Goal: Information Seeking & Learning: Understand process/instructions

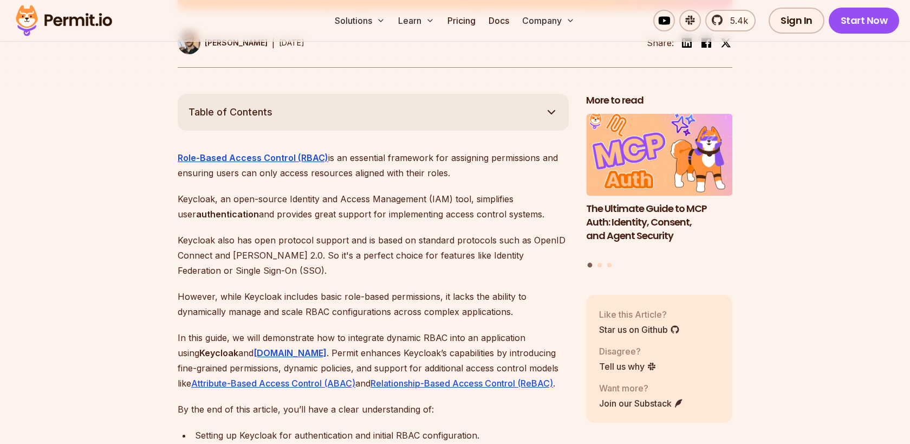
click at [382, 162] on p "Role-Based Access Control (RBAC) is an essential framework for assigning permis…" at bounding box center [373, 165] width 391 height 30
click at [448, 151] on p "Role-Based Access Control (RBAC) is an essential framework for assigning permis…" at bounding box center [373, 165] width 391 height 30
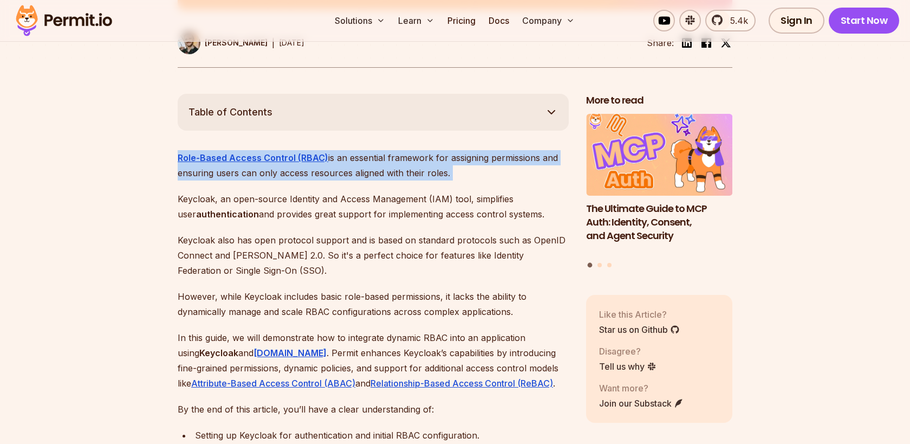
click at [448, 151] on p "Role-Based Access Control (RBAC) is an essential framework for assigning permis…" at bounding box center [373, 165] width 391 height 30
click at [467, 155] on p "Role-Based Access Control (RBAC) is an essential framework for assigning permis…" at bounding box center [373, 165] width 391 height 30
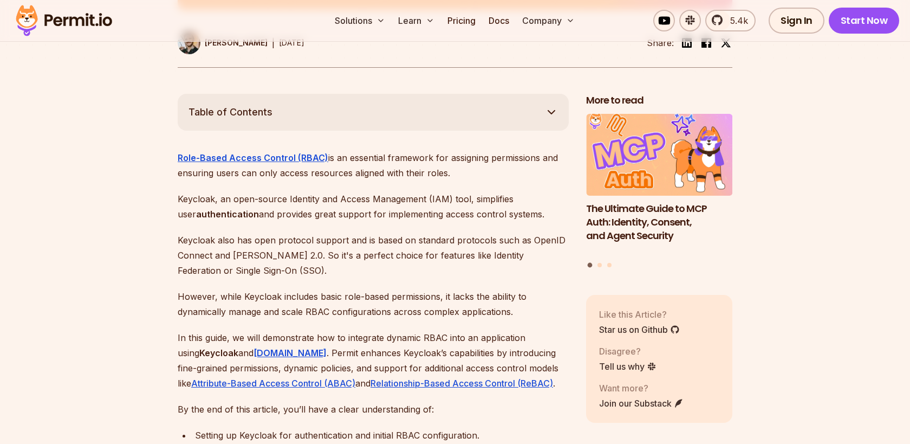
click at [467, 155] on p "Role-Based Access Control (RBAC) is an essential framework for assigning permis…" at bounding box center [373, 165] width 391 height 30
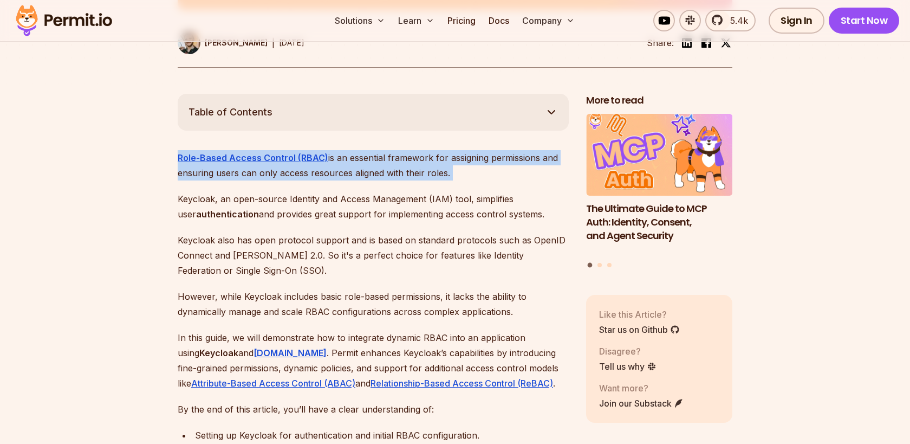
click at [467, 155] on p "Role-Based Access Control (RBAC) is an essential framework for assigning permis…" at bounding box center [373, 165] width 391 height 30
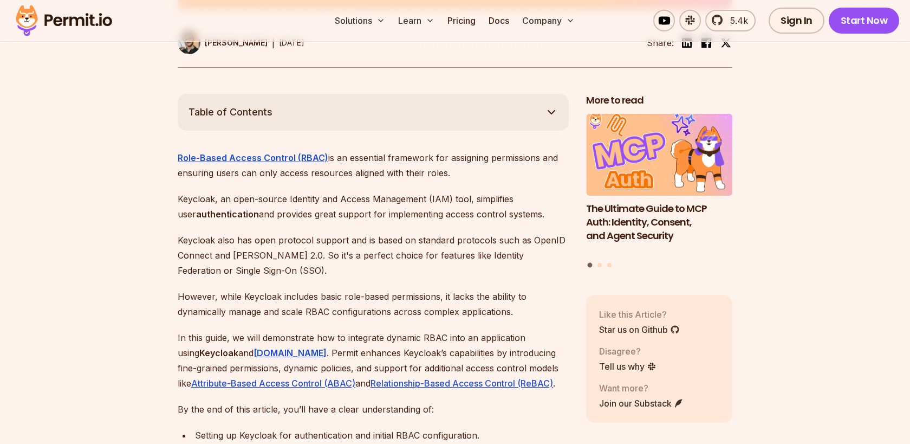
click at [467, 155] on p "Role-Based Access Control (RBAC) is an essential framework for assigning permis…" at bounding box center [373, 165] width 391 height 30
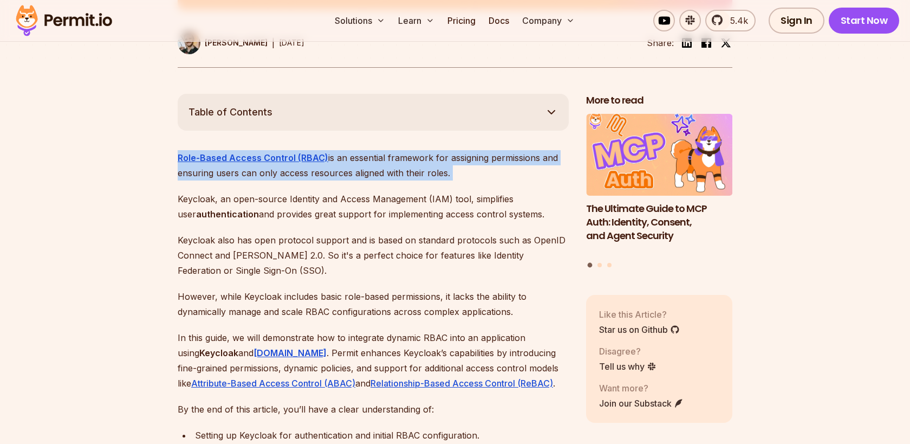
click at [467, 155] on p "Role-Based Access Control (RBAC) is an essential framework for assigning permis…" at bounding box center [373, 165] width 391 height 30
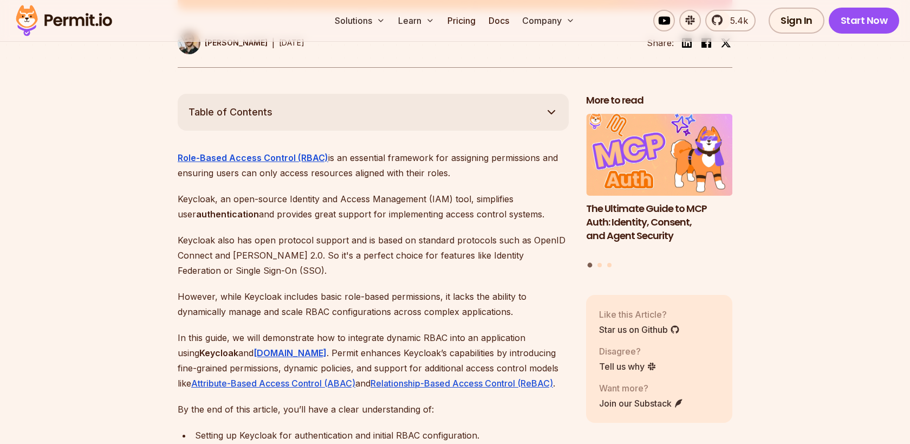
click at [467, 155] on p "Role-Based Access Control (RBAC) is an essential framework for assigning permis…" at bounding box center [373, 165] width 391 height 30
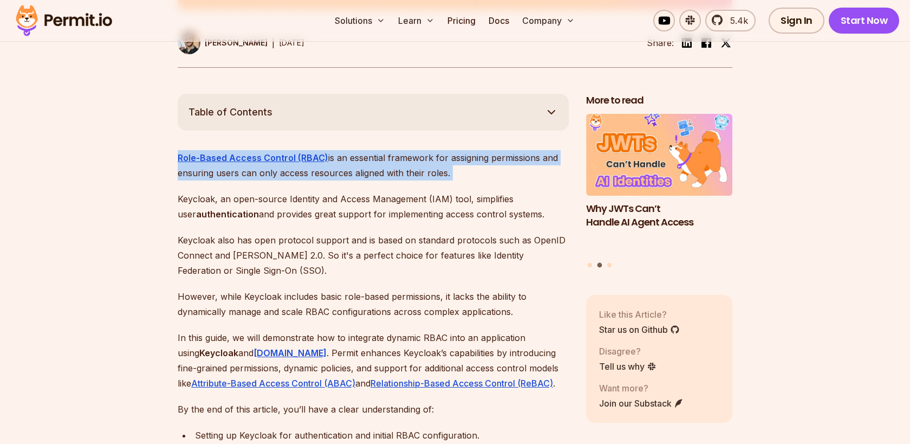
click at [467, 155] on p "Role-Based Access Control (RBAC) is an essential framework for assigning permis…" at bounding box center [373, 165] width 391 height 30
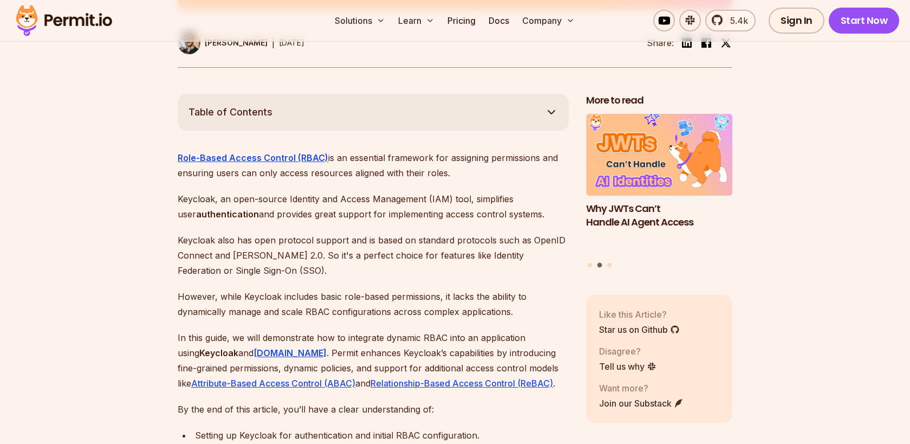
click at [467, 155] on p "Role-Based Access Control (RBAC) is an essential framework for assigning permis…" at bounding box center [373, 165] width 391 height 30
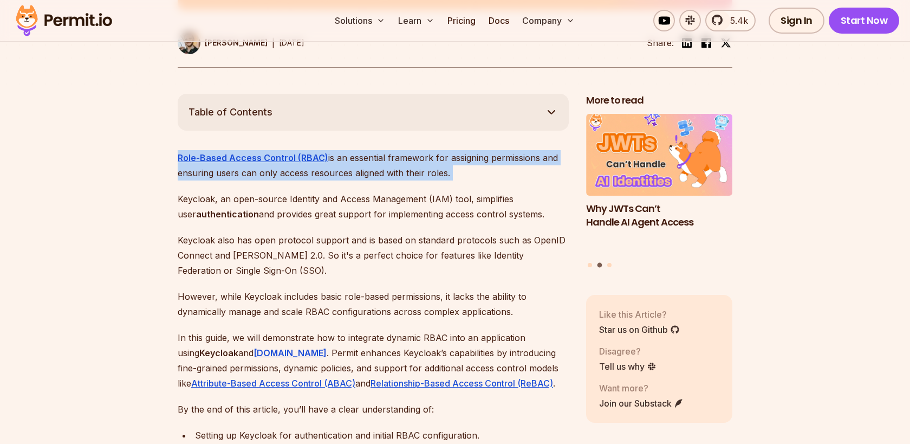
click at [467, 155] on p "Role-Based Access Control (RBAC) is an essential framework for assigning permis…" at bounding box center [373, 165] width 391 height 30
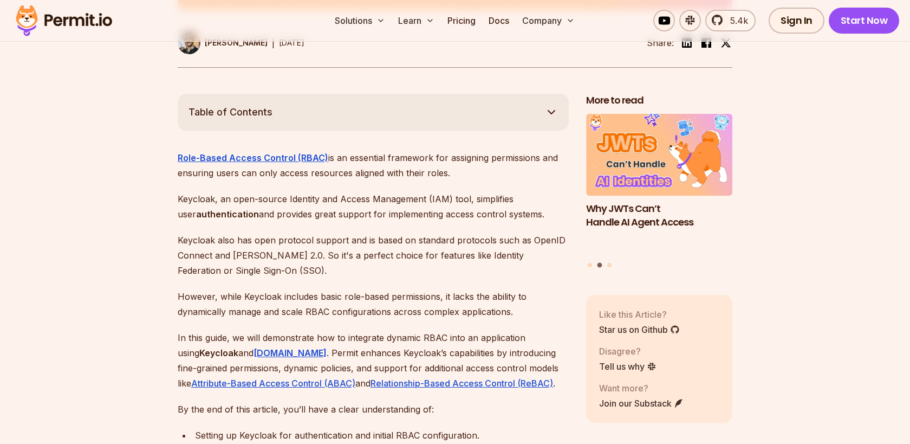
click at [467, 155] on p "Role-Based Access Control (RBAC) is an essential framework for assigning permis…" at bounding box center [373, 165] width 391 height 30
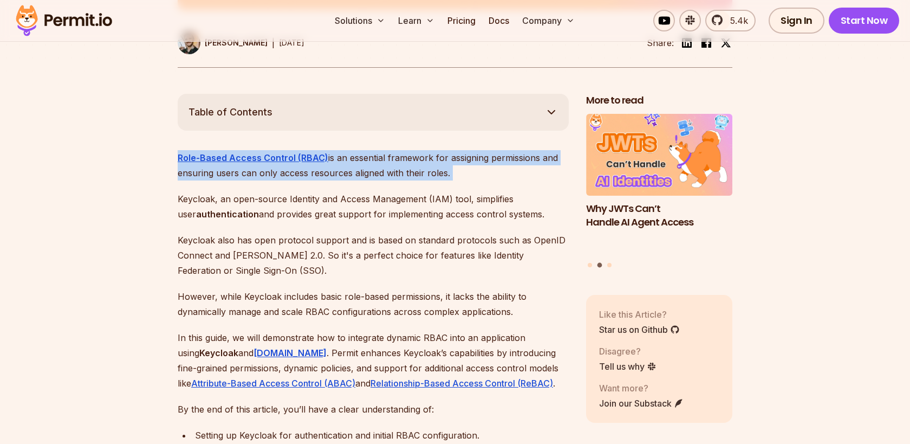
click at [467, 155] on p "Role-Based Access Control (RBAC) is an essential framework for assigning permis…" at bounding box center [373, 165] width 391 height 30
click at [541, 198] on p "Keycloak, an open-source Identity and Access Management (IAM) tool, simplifies …" at bounding box center [373, 206] width 391 height 30
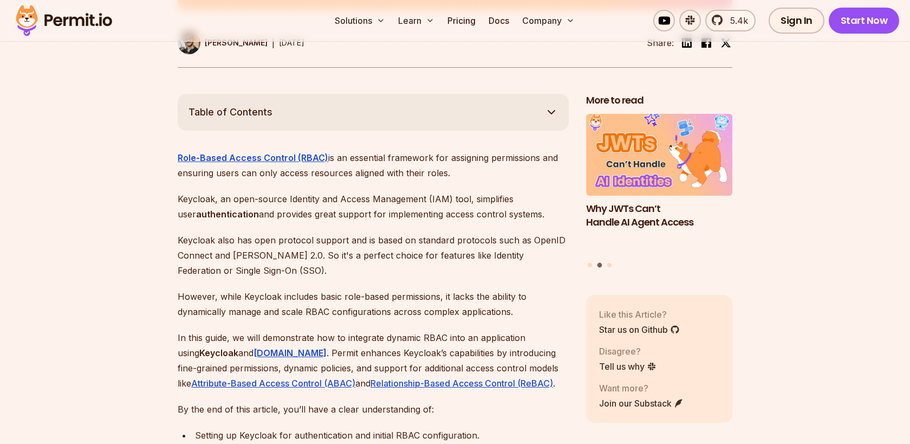
click at [541, 198] on p "Keycloak, an open-source Identity and Access Management (IAM) tool, simplifies …" at bounding box center [373, 206] width 391 height 30
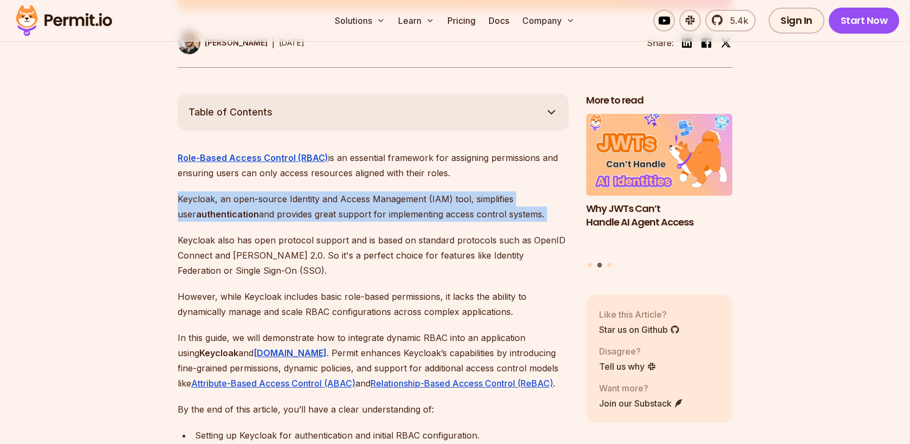
click at [307, 196] on p "Keycloak, an open-source Identity and Access Management (IAM) tool, simplifies …" at bounding box center [373, 206] width 391 height 30
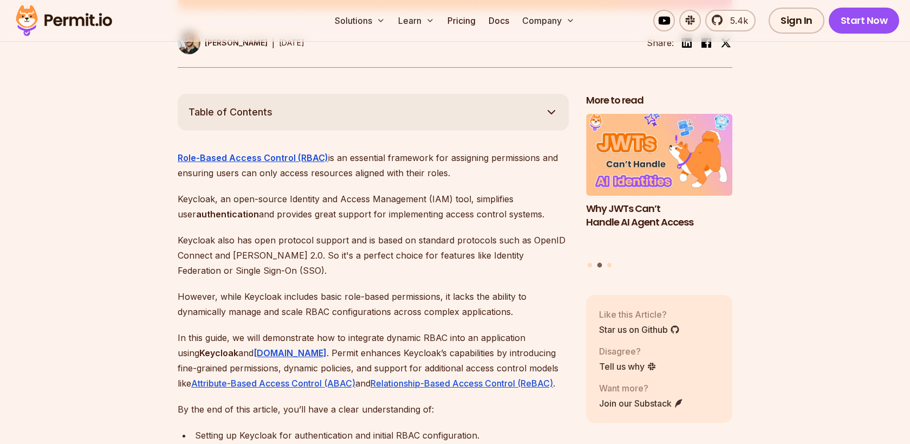
click at [307, 196] on p "Keycloak, an open-source Identity and Access Management (IAM) tool, simplifies …" at bounding box center [373, 206] width 391 height 30
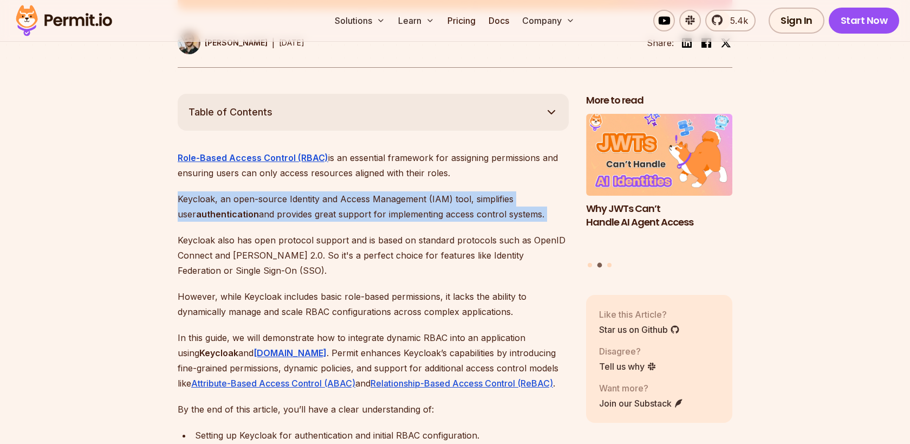
click at [426, 195] on p "Keycloak, an open-source Identity and Access Management (IAM) tool, simplifies …" at bounding box center [373, 206] width 391 height 30
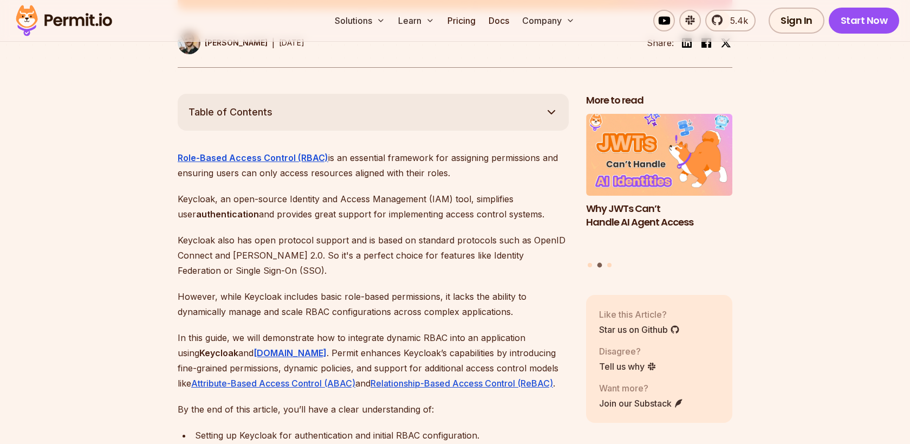
click at [426, 195] on p "Keycloak, an open-source Identity and Access Management (IAM) tool, simplifies …" at bounding box center [373, 206] width 391 height 30
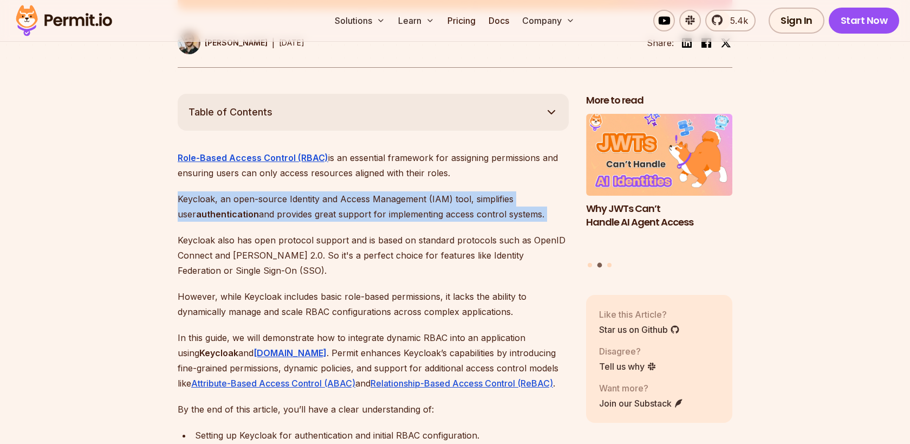
click at [426, 195] on p "Keycloak, an open-source Identity and Access Management (IAM) tool, simplifies …" at bounding box center [373, 206] width 391 height 30
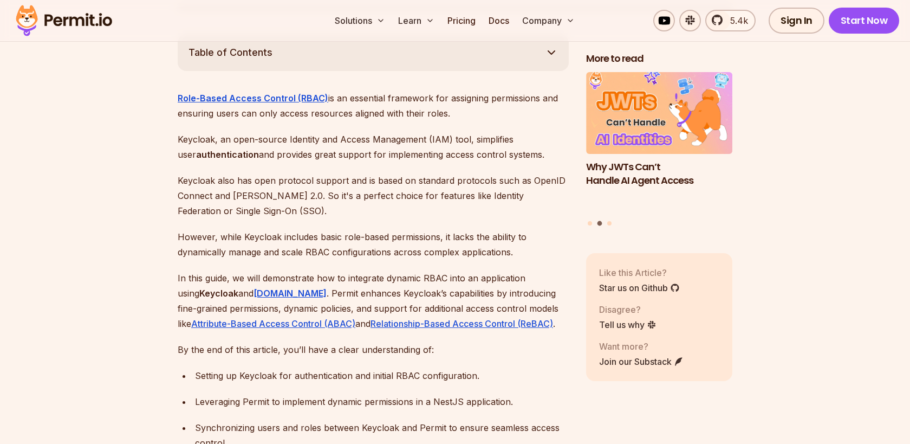
scroll to position [622, 0]
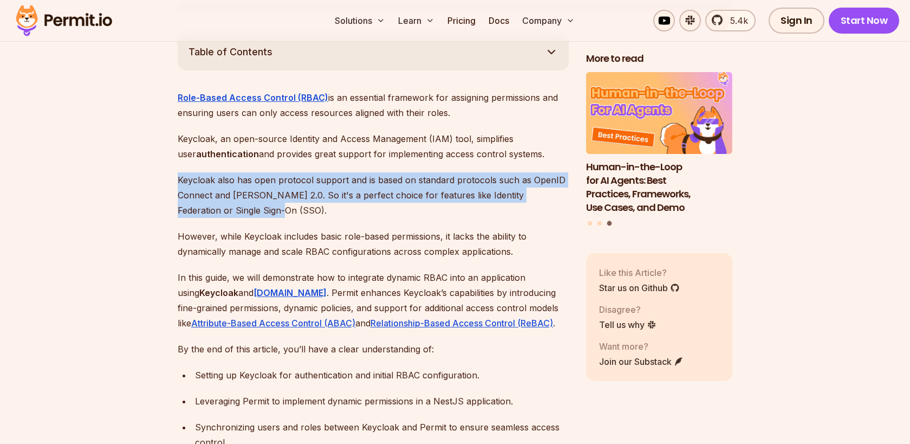
drag, startPoint x: 276, startPoint y: 194, endPoint x: 161, endPoint y: 164, distance: 119.4
drag, startPoint x: 161, startPoint y: 164, endPoint x: 320, endPoint y: 197, distance: 162.2
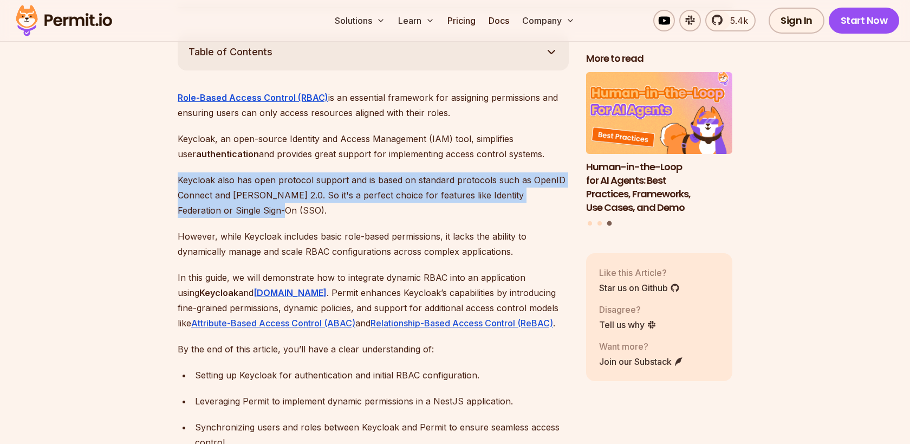
click at [320, 197] on p "Keycloak also has open protocol support and is based on standard protocols such…" at bounding box center [373, 194] width 391 height 45
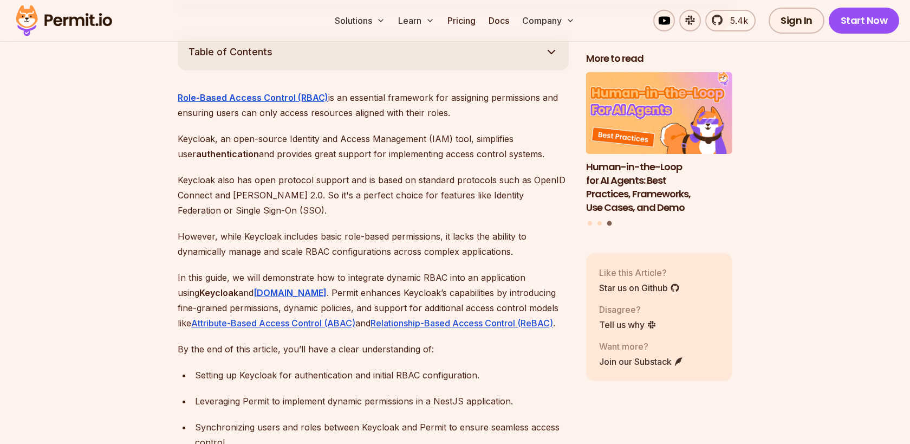
click at [296, 137] on p "Keycloak, an open-source Identity and Access Management (IAM) tool, simplifies …" at bounding box center [373, 146] width 391 height 30
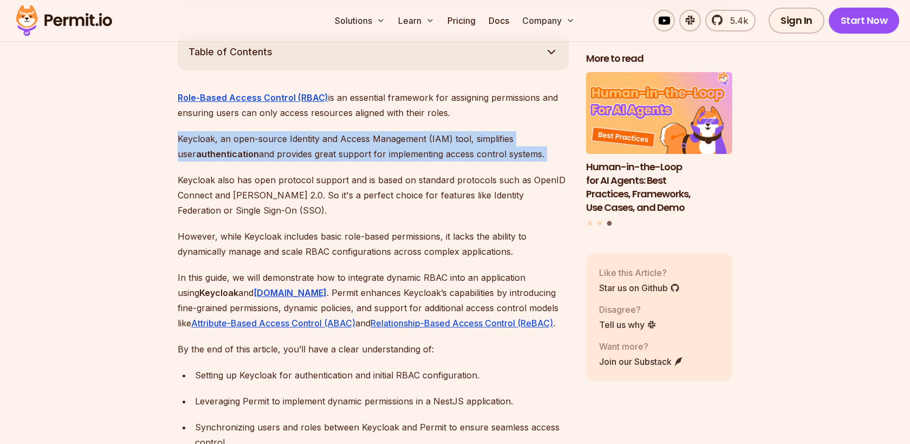
click at [431, 145] on p "Keycloak, an open-source Identity and Access Management (IAM) tool, simplifies …" at bounding box center [373, 146] width 391 height 30
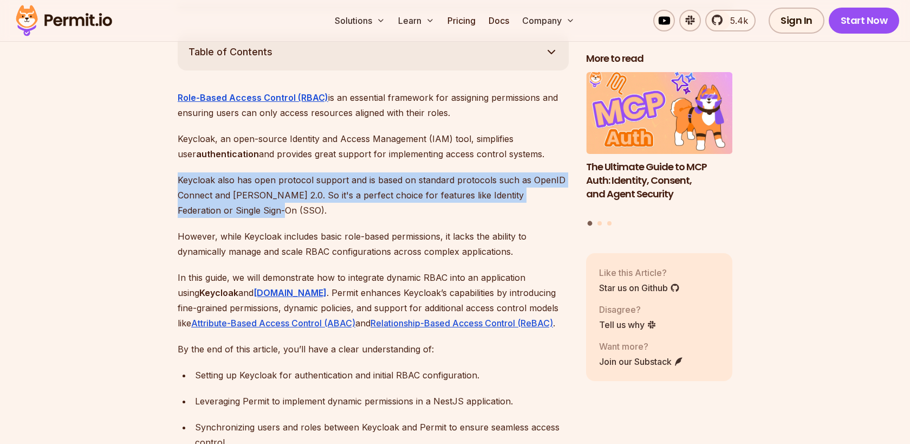
drag, startPoint x: 270, startPoint y: 194, endPoint x: 172, endPoint y: 163, distance: 102.3
click at [278, 187] on p "Keycloak also has open protocol support and is based on standard protocols such…" at bounding box center [373, 194] width 391 height 45
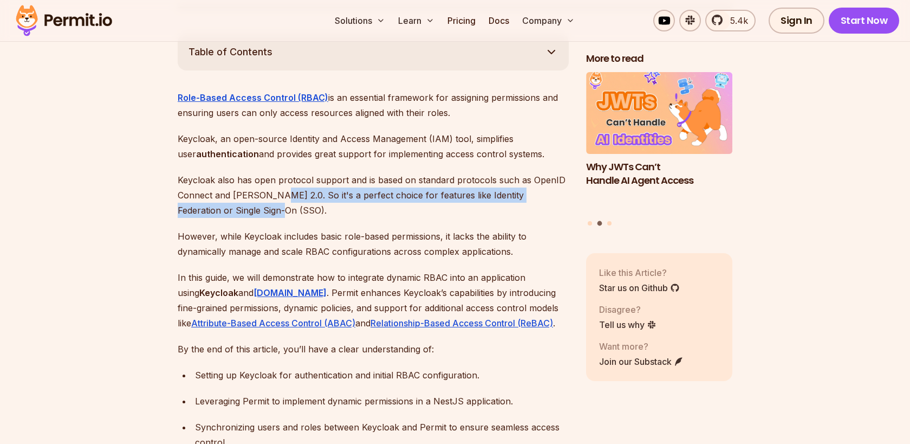
drag, startPoint x: 277, startPoint y: 181, endPoint x: 301, endPoint y: 198, distance: 29.9
click at [301, 198] on p "Keycloak also has open protocol support and is based on standard protocols such…" at bounding box center [373, 194] width 391 height 45
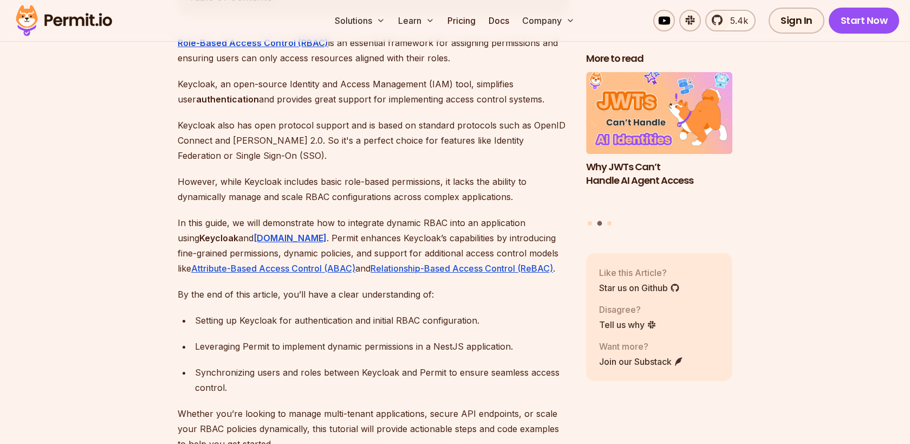
scroll to position [678, 0]
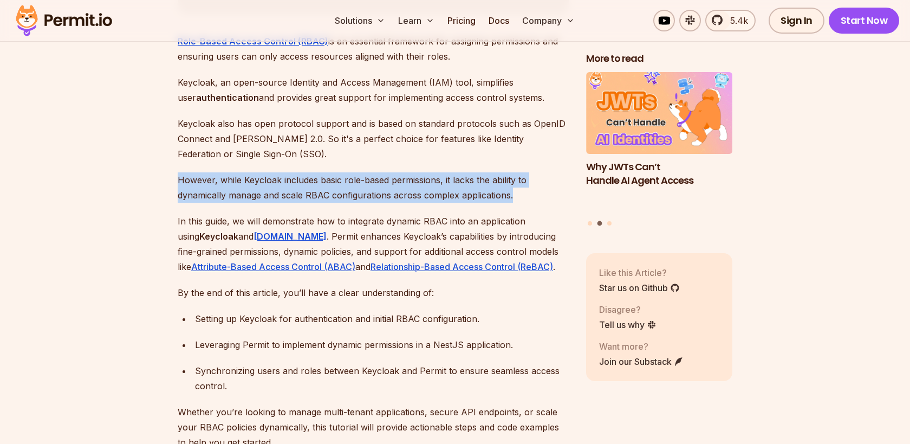
drag, startPoint x: 176, startPoint y: 160, endPoint x: 536, endPoint y: 184, distance: 360.9
click at [536, 184] on p "However, while Keycloak includes basic role-based permissions, it lacks the abi…" at bounding box center [373, 187] width 391 height 30
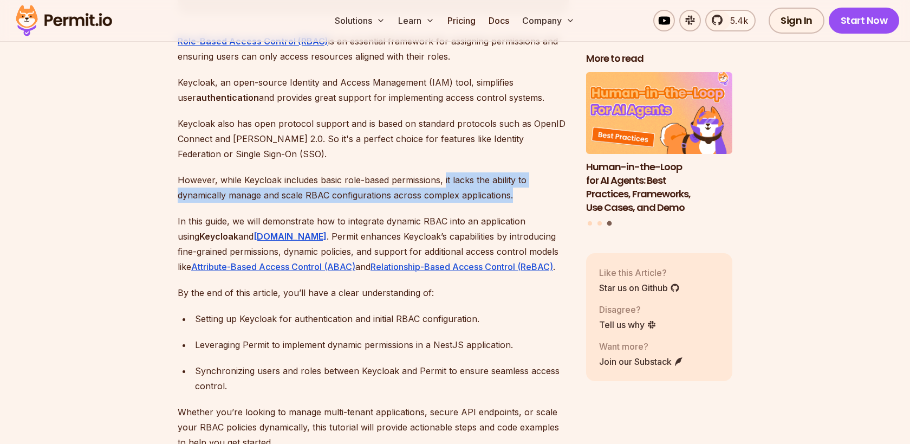
drag, startPoint x: 445, startPoint y: 166, endPoint x: 535, endPoint y: 185, distance: 92.0
click at [535, 185] on p "However, while Keycloak includes basic role-based permissions, it lacks the abi…" at bounding box center [373, 187] width 391 height 30
drag, startPoint x: 525, startPoint y: 178, endPoint x: 166, endPoint y: 166, distance: 358.8
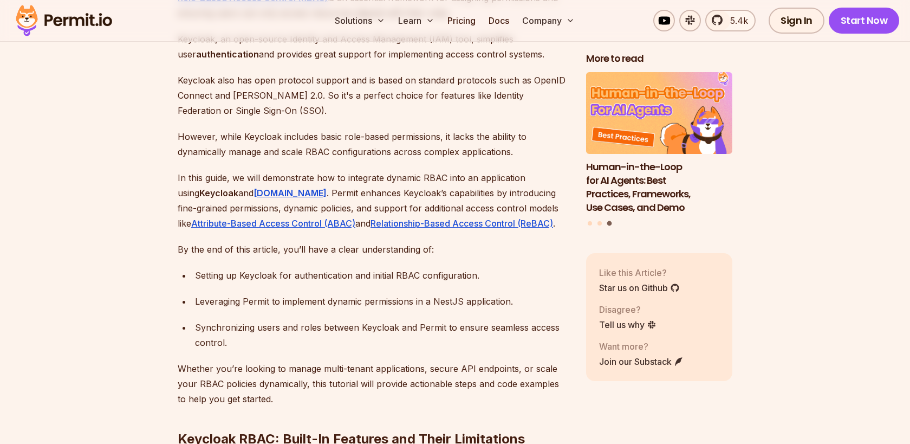
scroll to position [722, 0]
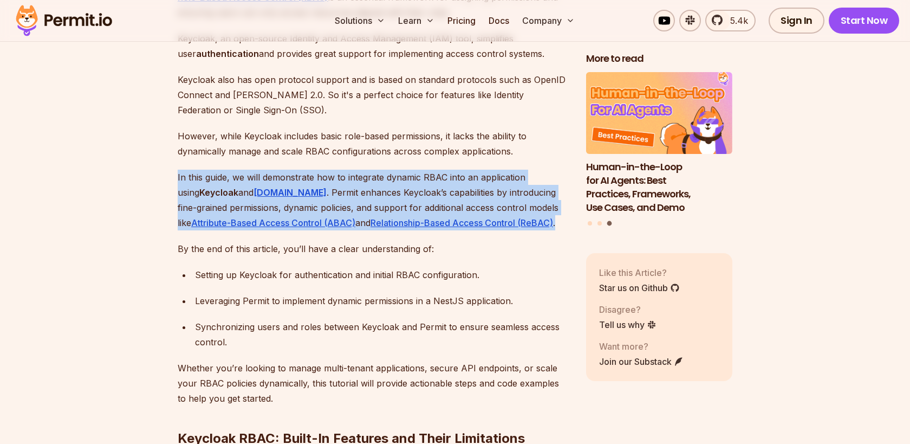
drag, startPoint x: 167, startPoint y: 159, endPoint x: 539, endPoint y: 204, distance: 374.7
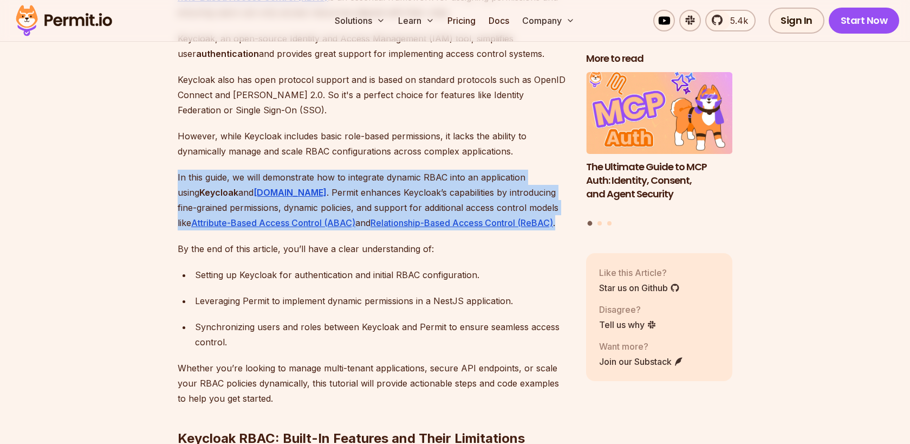
click at [523, 210] on p "In this guide, we will demonstrate how to integrate dynamic RBAC into an applic…" at bounding box center [373, 200] width 391 height 61
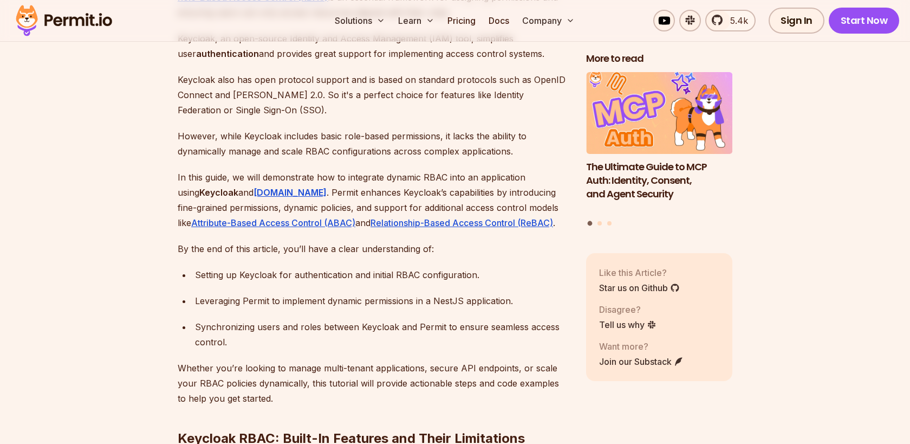
click at [517, 206] on p "In this guide, we will demonstrate how to integrate dynamic RBAC into an applic…" at bounding box center [373, 200] width 391 height 61
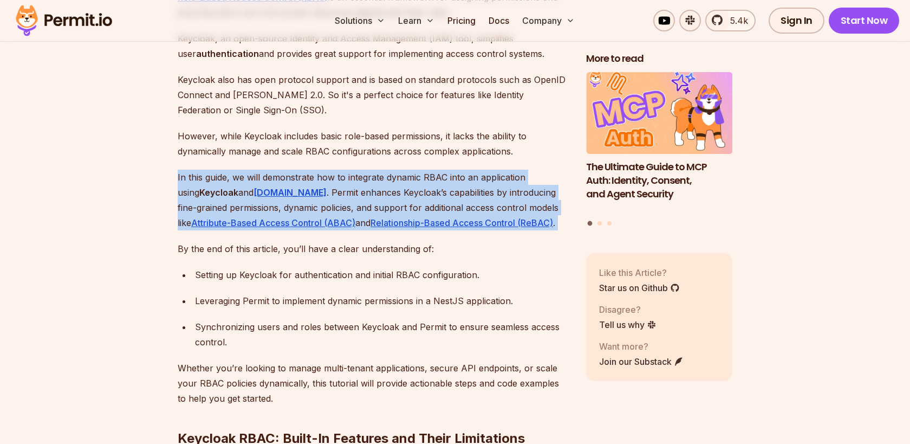
drag, startPoint x: 517, startPoint y: 206, endPoint x: 179, endPoint y: 165, distance: 341.0
click at [179, 170] on p "In this guide, we will demonstrate how to integrate dynamic RBAC into an applic…" at bounding box center [373, 200] width 391 height 61
click at [199, 187] on strong "Keycloak" at bounding box center [218, 192] width 39 height 11
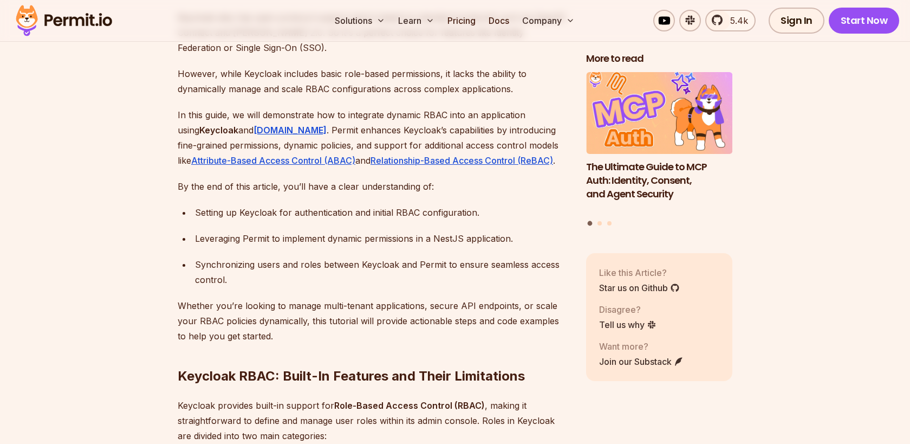
scroll to position [785, 0]
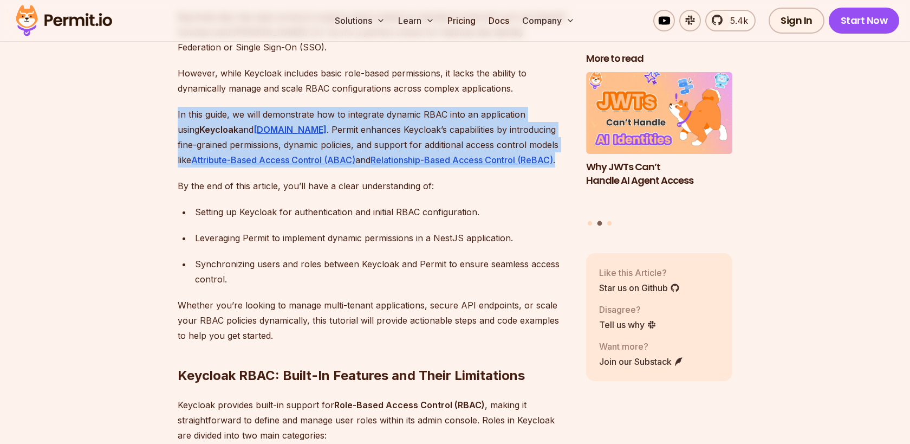
drag, startPoint x: 514, startPoint y: 151, endPoint x: 145, endPoint y: 90, distance: 373.7
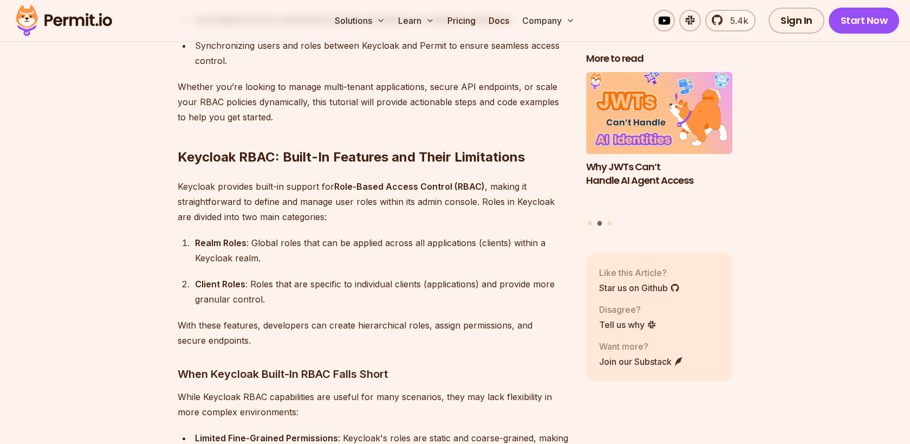
scroll to position [1004, 0]
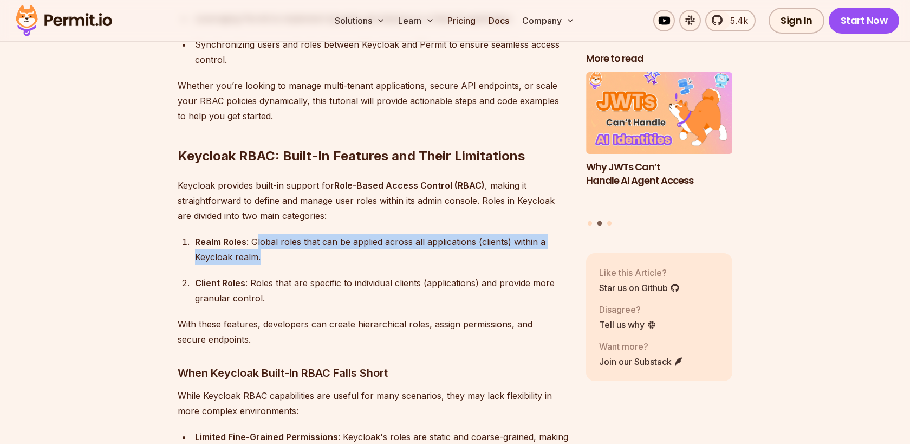
drag, startPoint x: 255, startPoint y: 224, endPoint x: 315, endPoint y: 249, distance: 65.1
click at [315, 249] on ol "Realm Roles : Global roles that can be applied across all applications (clients…" at bounding box center [373, 269] width 391 height 71
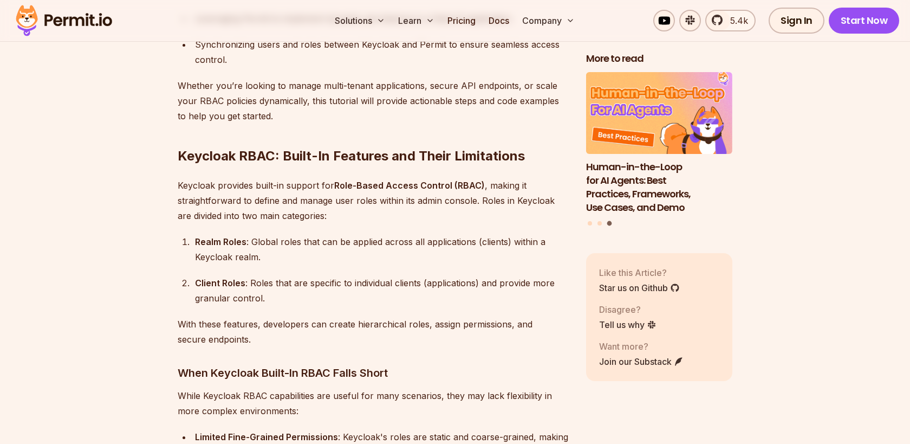
click at [276, 240] on div "Realm Roles : Global roles that can be applied across all applications (clients…" at bounding box center [382, 249] width 374 height 30
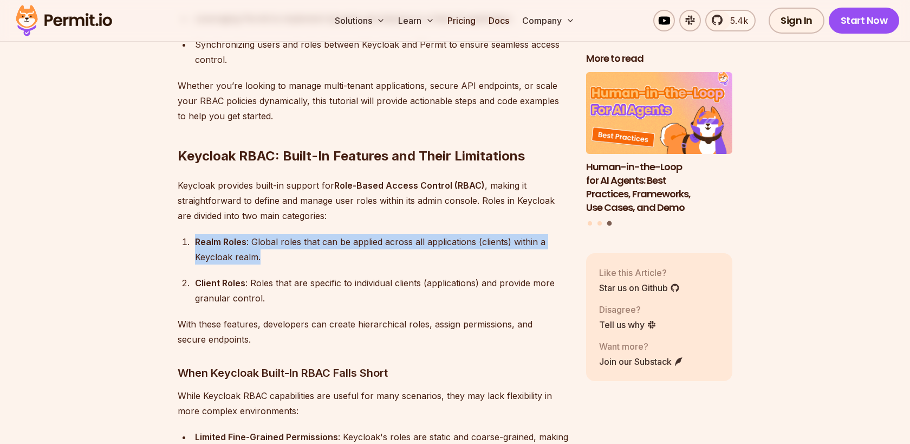
click at [263, 275] on div "Client Roles : Roles that are specific to individual clients (applications) and…" at bounding box center [382, 290] width 374 height 30
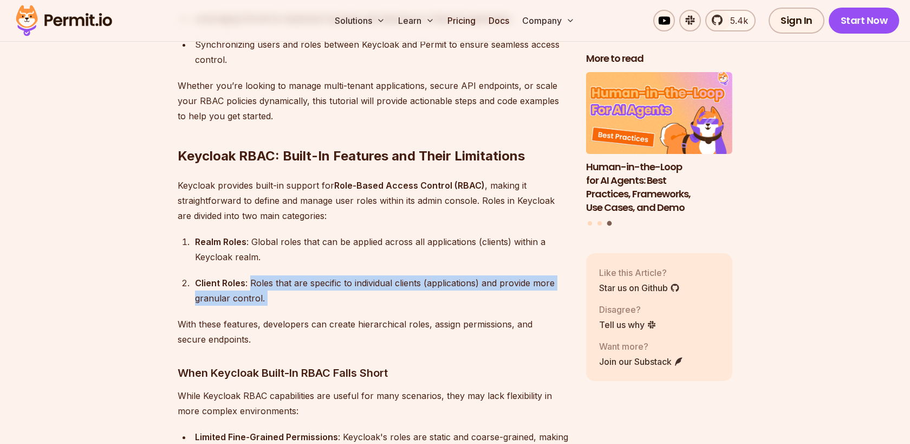
drag, startPoint x: 250, startPoint y: 268, endPoint x: 322, endPoint y: 292, distance: 75.4
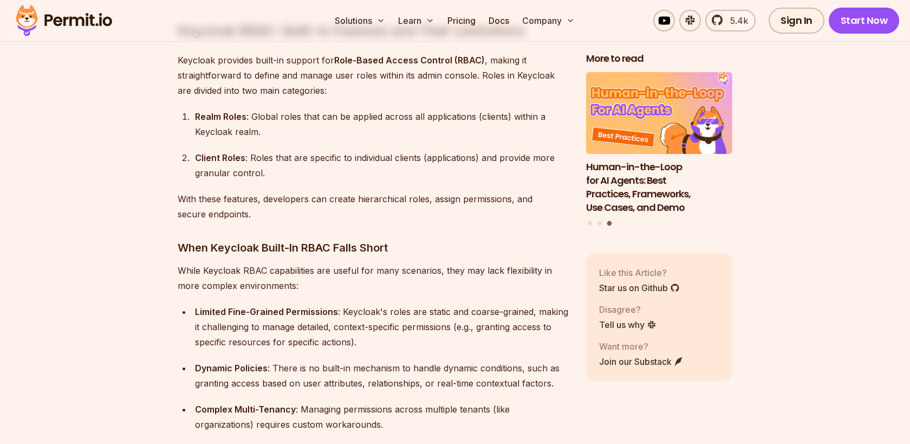
scroll to position [1133, 0]
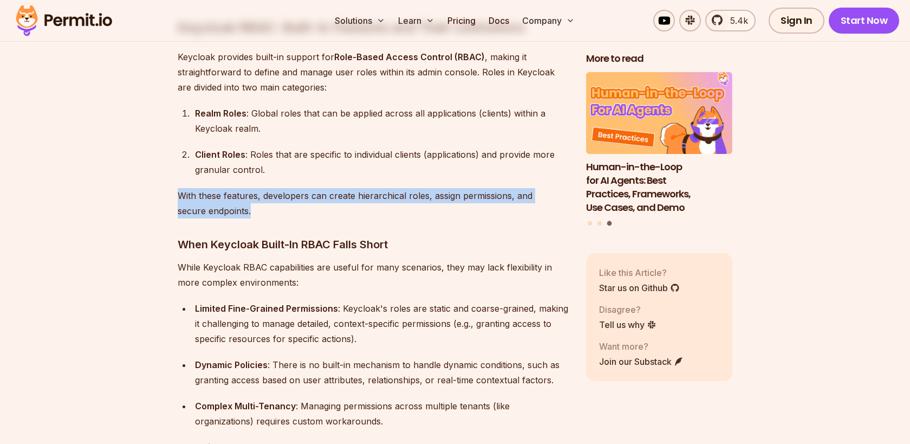
drag, startPoint x: 175, startPoint y: 178, endPoint x: 286, endPoint y: 200, distance: 113.1
click at [286, 200] on p "With these features, developers can create hierarchical roles, assign permissio…" at bounding box center [373, 203] width 391 height 30
drag, startPoint x: 264, startPoint y: 192, endPoint x: 155, endPoint y: 178, distance: 109.8
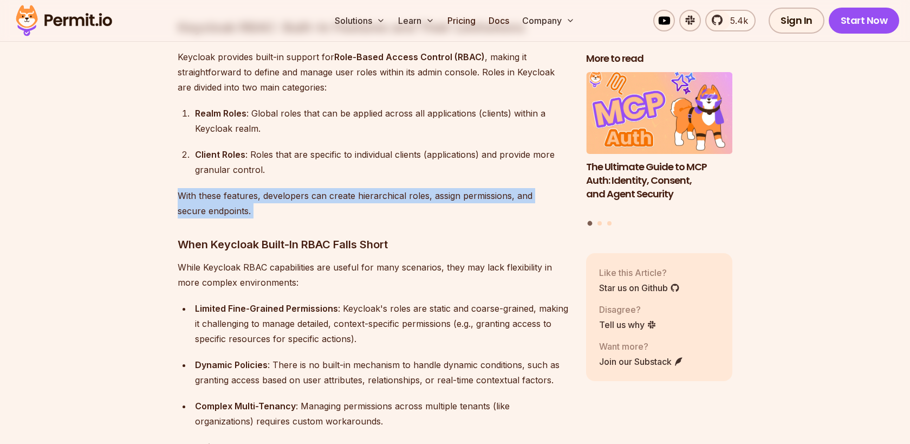
drag, startPoint x: 155, startPoint y: 178, endPoint x: 357, endPoint y: 196, distance: 203.3
click at [357, 196] on p "With these features, developers can create hierarchical roles, assign permissio…" at bounding box center [373, 203] width 391 height 30
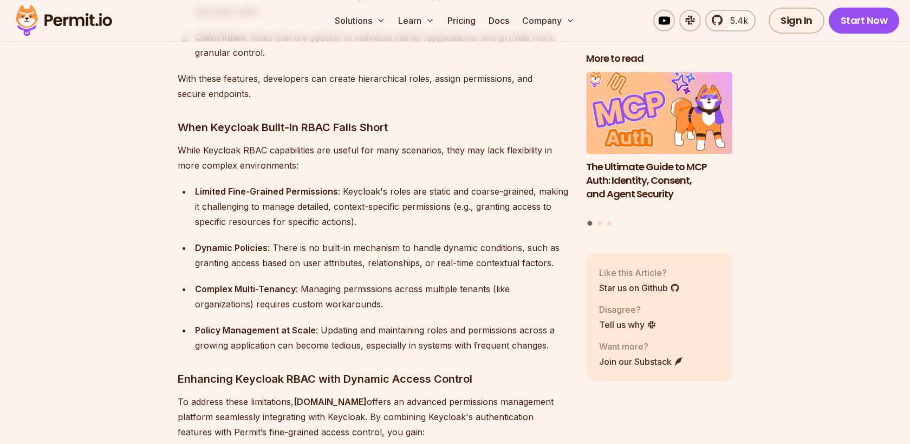
scroll to position [1254, 0]
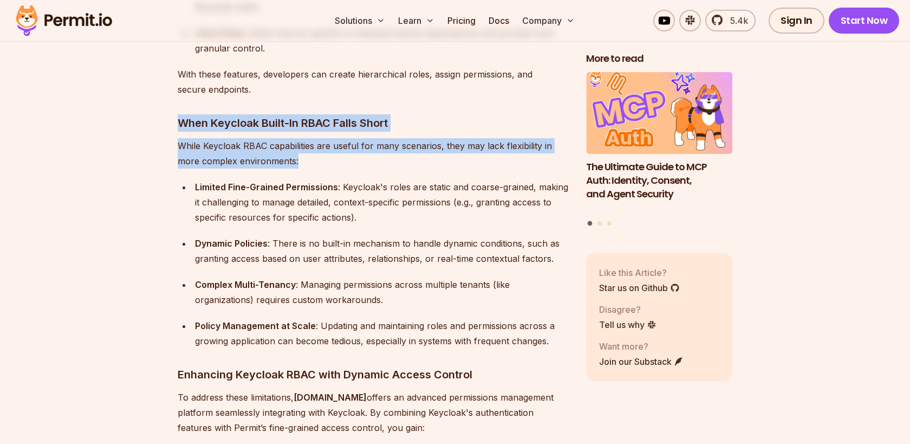
drag, startPoint x: 171, startPoint y: 107, endPoint x: 350, endPoint y: 140, distance: 182.4
click at [350, 140] on p "While Keycloak RBAC capabilities are useful for many scenarios, they may lack f…" at bounding box center [373, 153] width 391 height 30
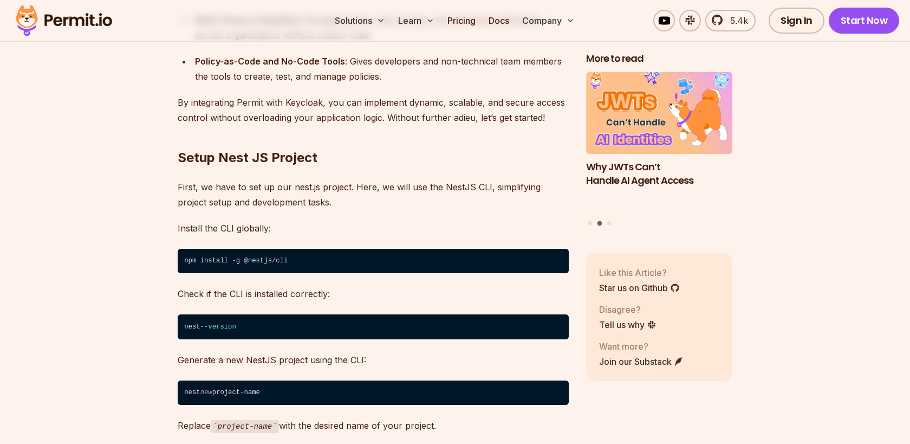
scroll to position [1790, 0]
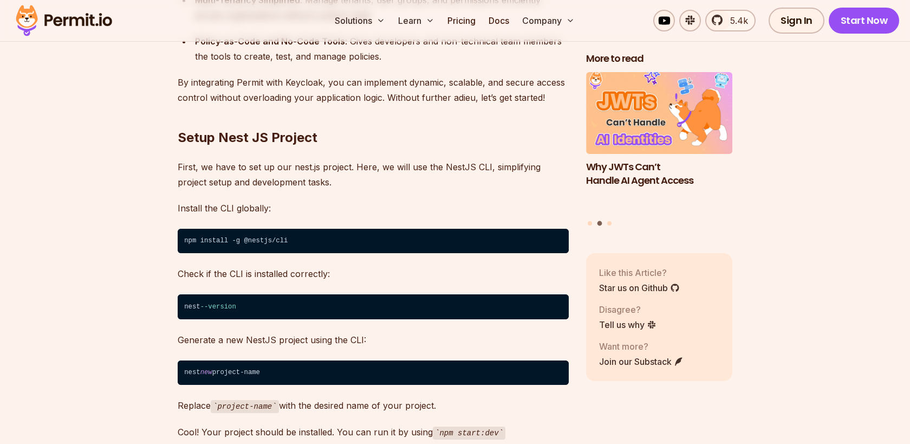
click at [339, 229] on code "npm install -g @nestjs/cli" at bounding box center [373, 241] width 391 height 25
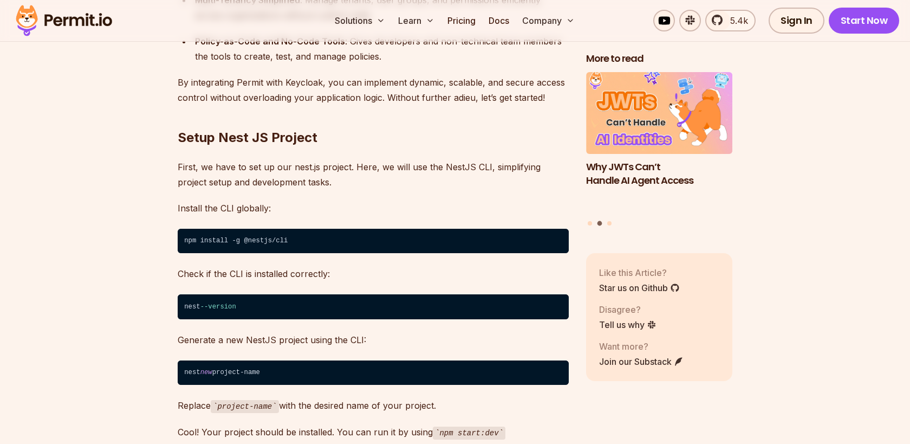
click at [339, 229] on code "npm install -g @nestjs/cli" at bounding box center [373, 241] width 391 height 25
